Goal: Navigation & Orientation: Find specific page/section

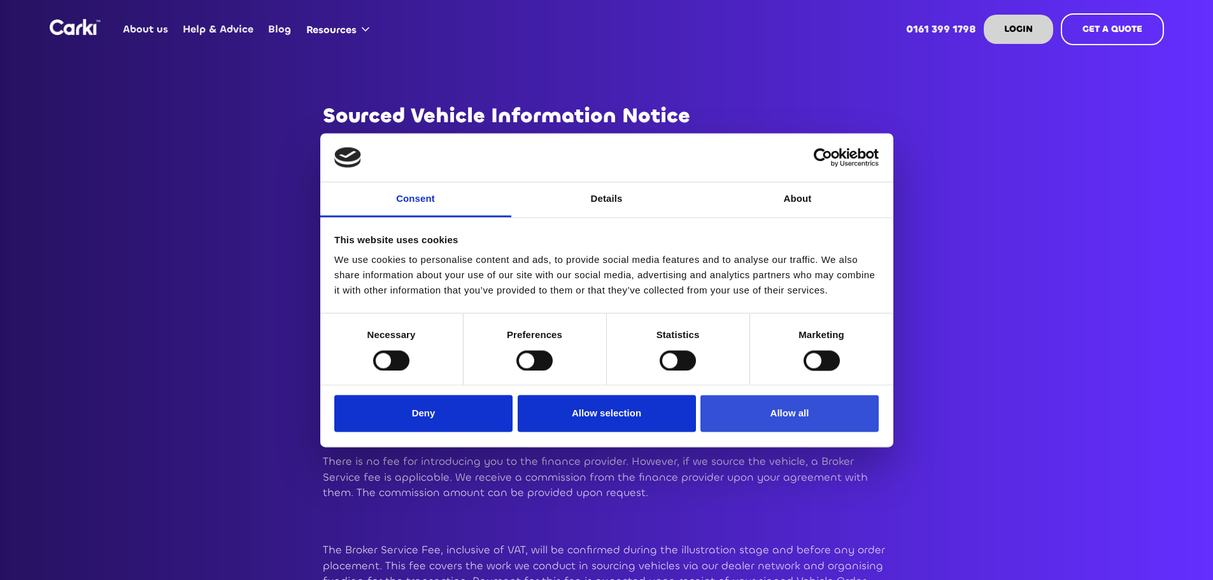
click at [803, 419] on button "Allow all" at bounding box center [789, 413] width 178 height 37
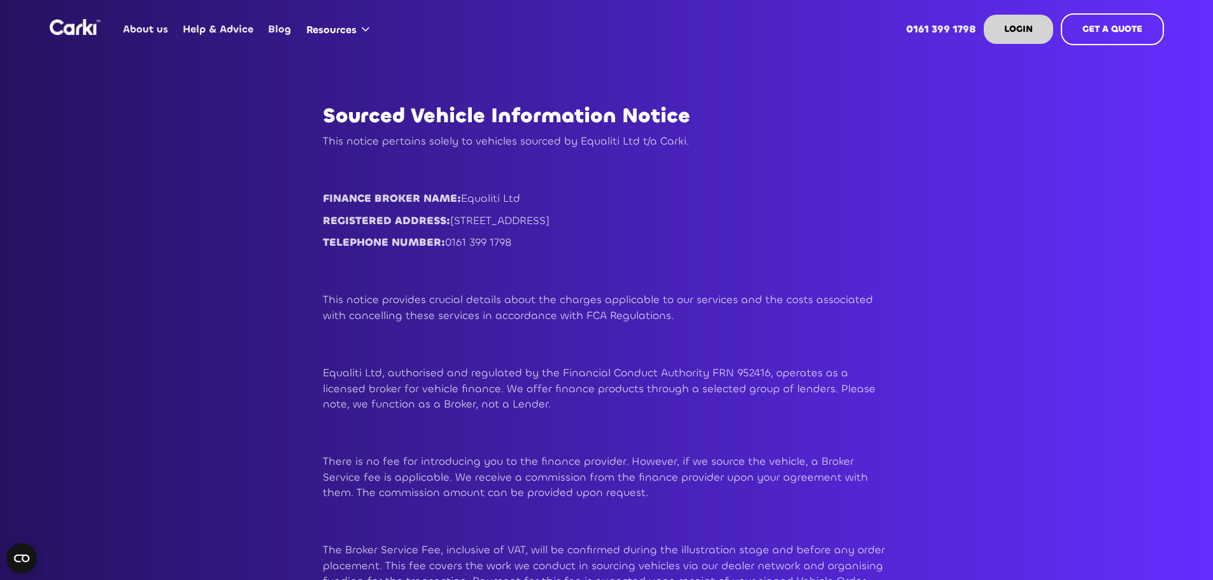
click at [73, 27] on img "home" at bounding box center [75, 27] width 51 height 16
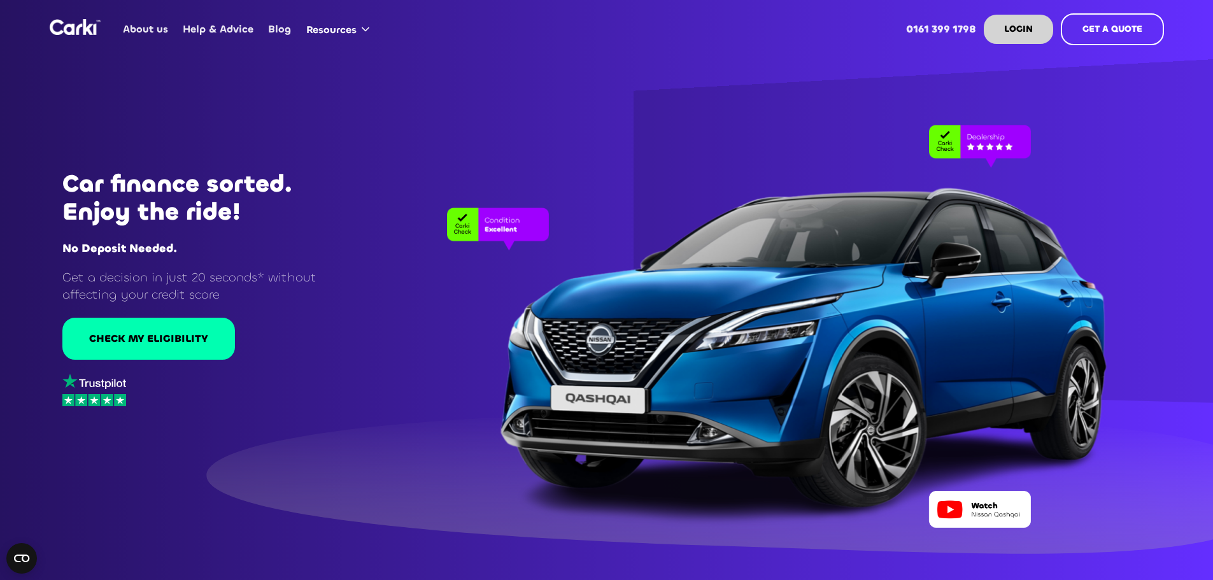
click at [150, 32] on link "About us" at bounding box center [146, 29] width 60 height 50
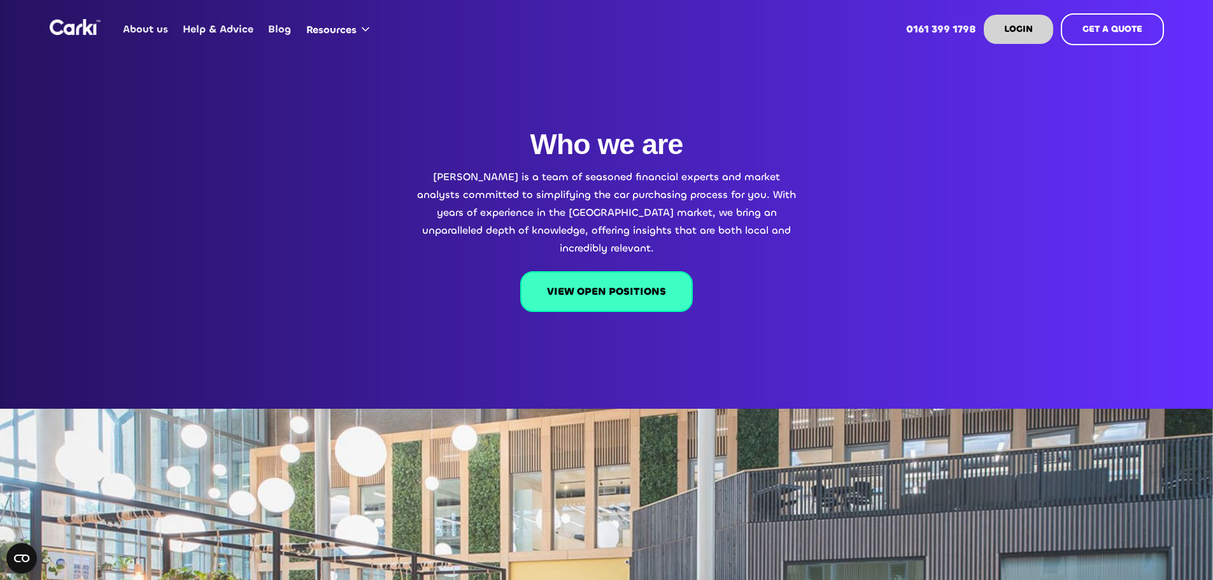
click at [580, 275] on link "VIEW OPEN POSITIONS" at bounding box center [606, 291] width 172 height 41
